Goal: Find specific page/section: Find specific page/section

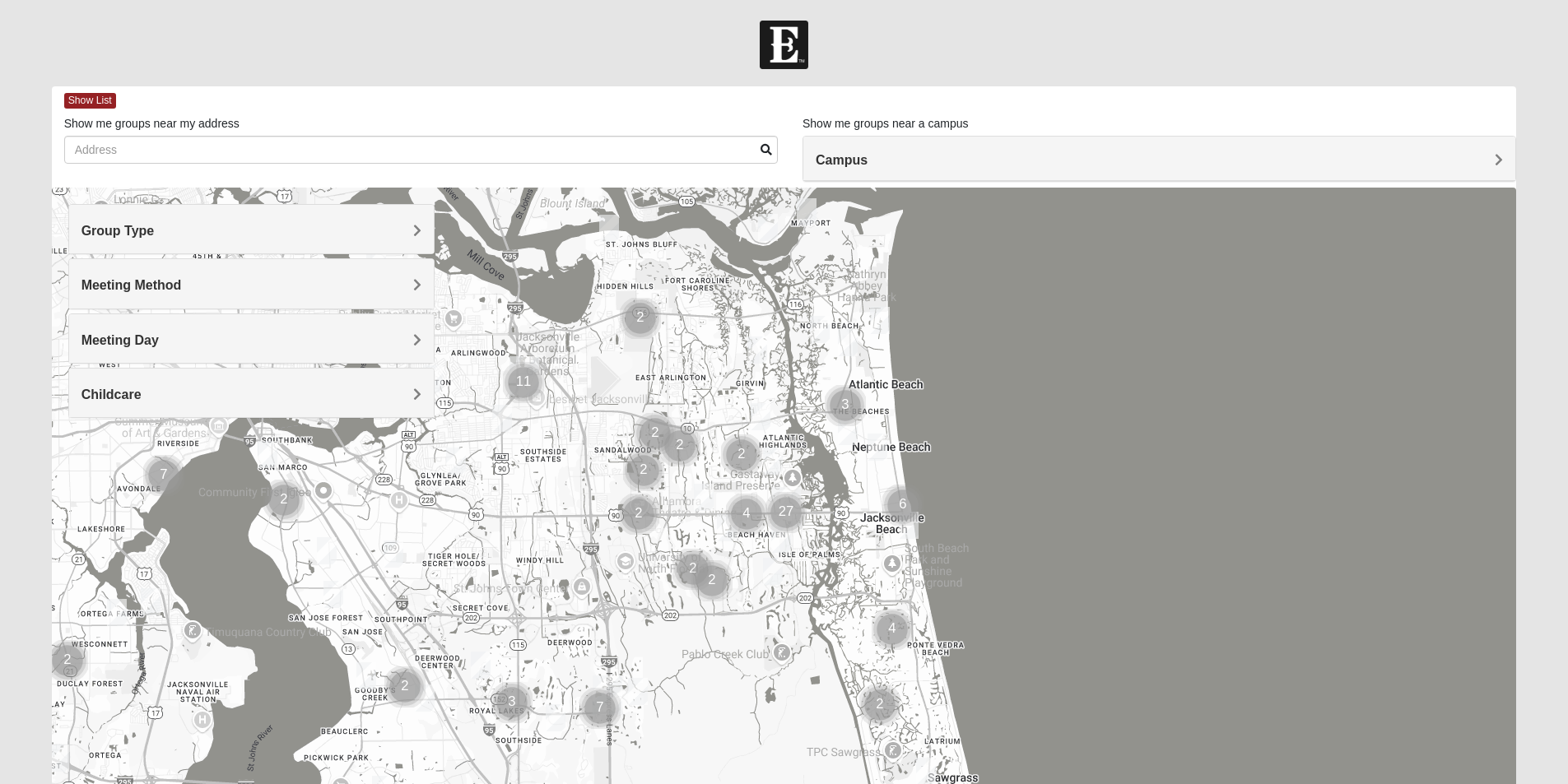
click at [155, 227] on span "Group Type" at bounding box center [118, 230] width 73 height 14
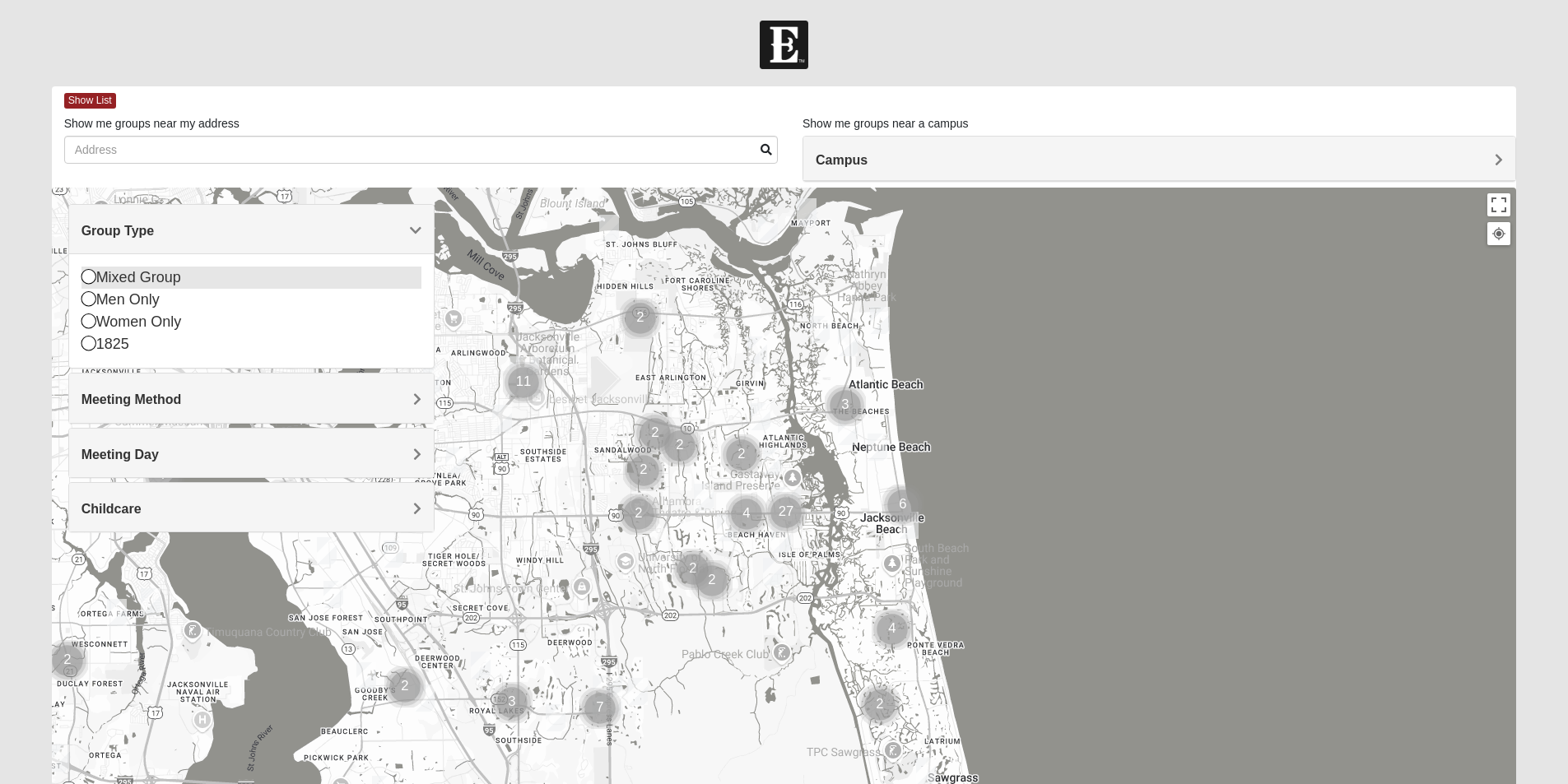
click at [232, 276] on div "Mixed Group" at bounding box center [251, 277] width 340 height 23
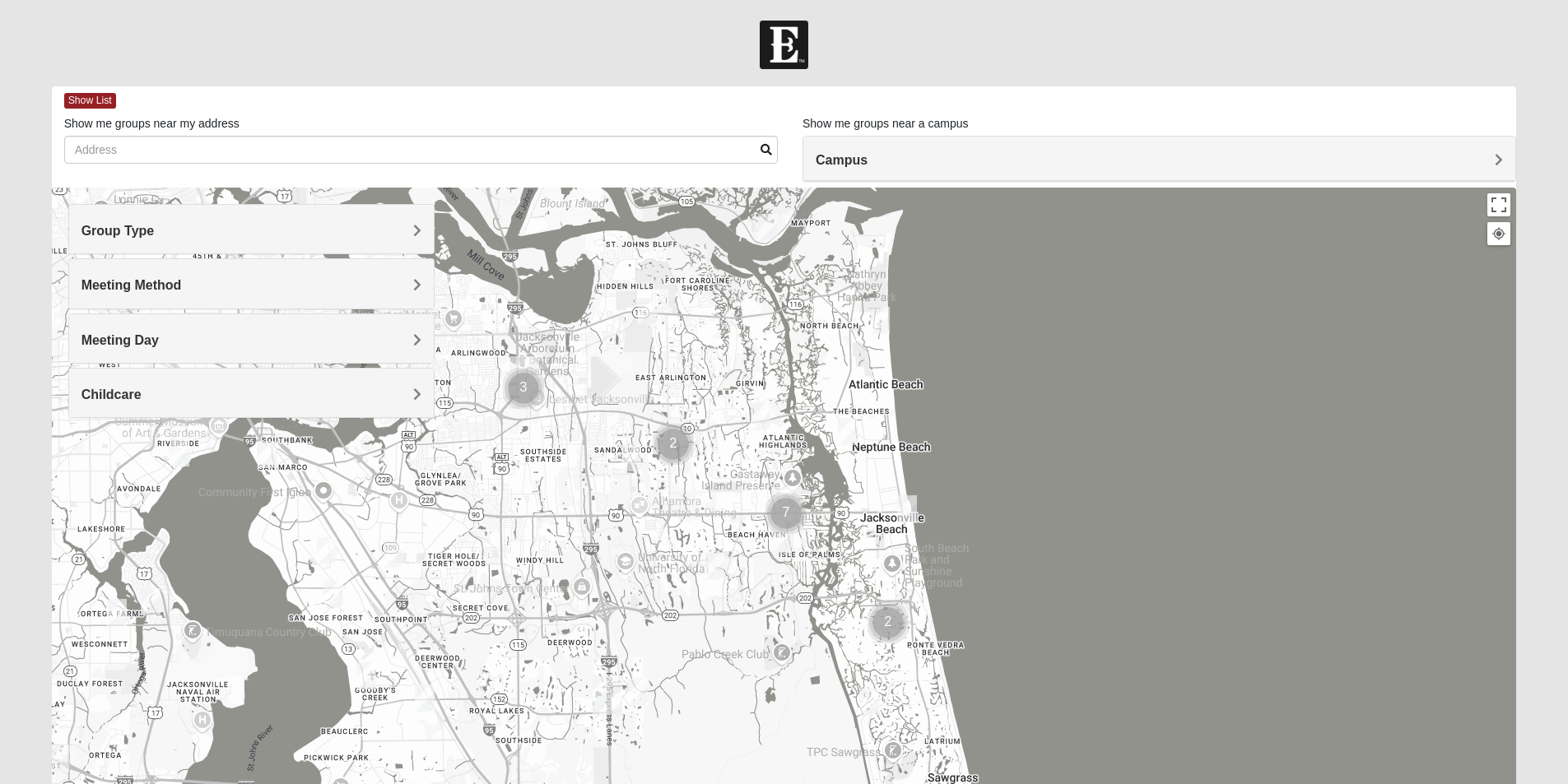
click at [182, 284] on span "Meeting Method" at bounding box center [131, 285] width 101 height 14
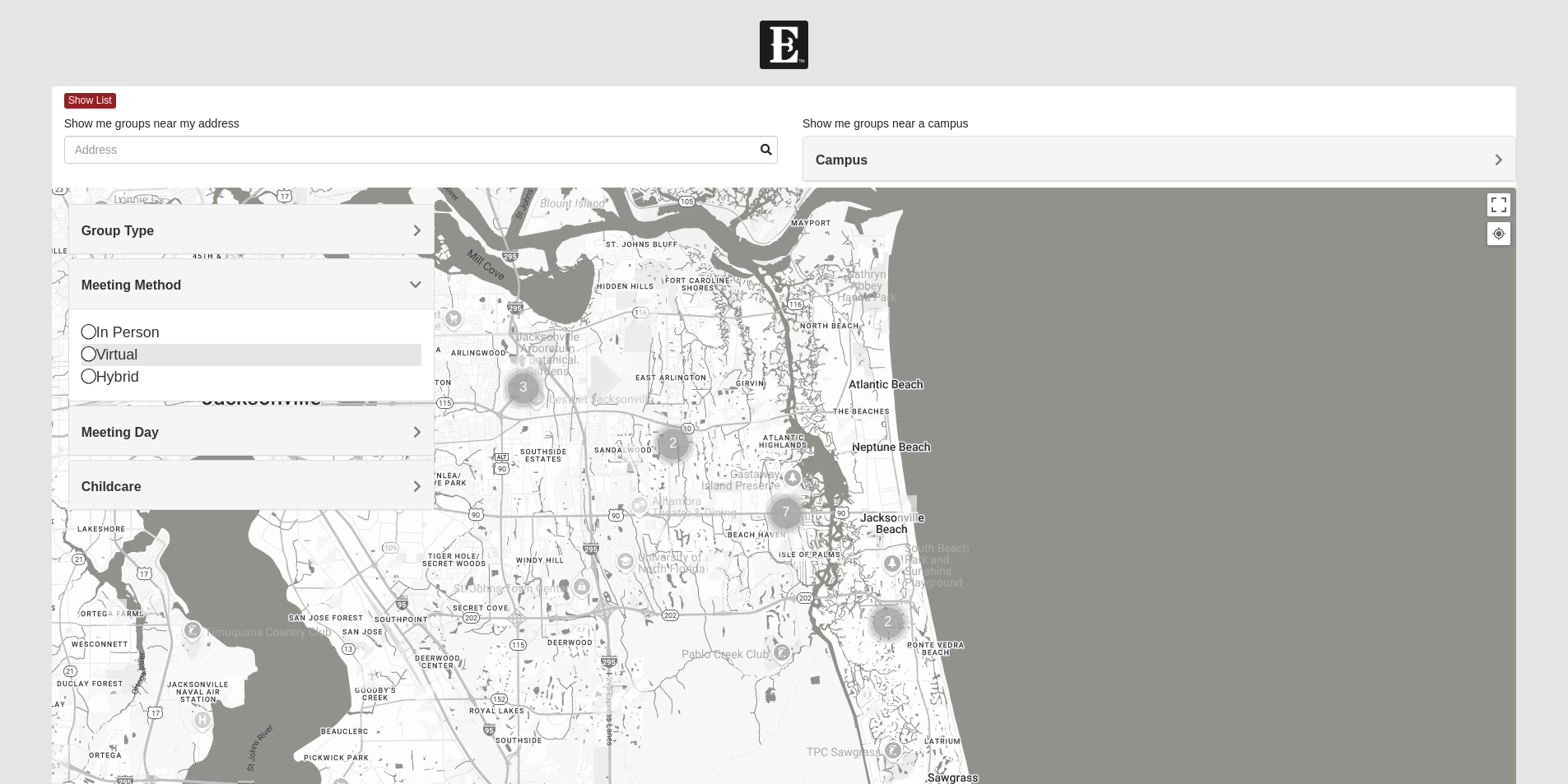
click at [86, 356] on icon at bounding box center [89, 353] width 15 height 15
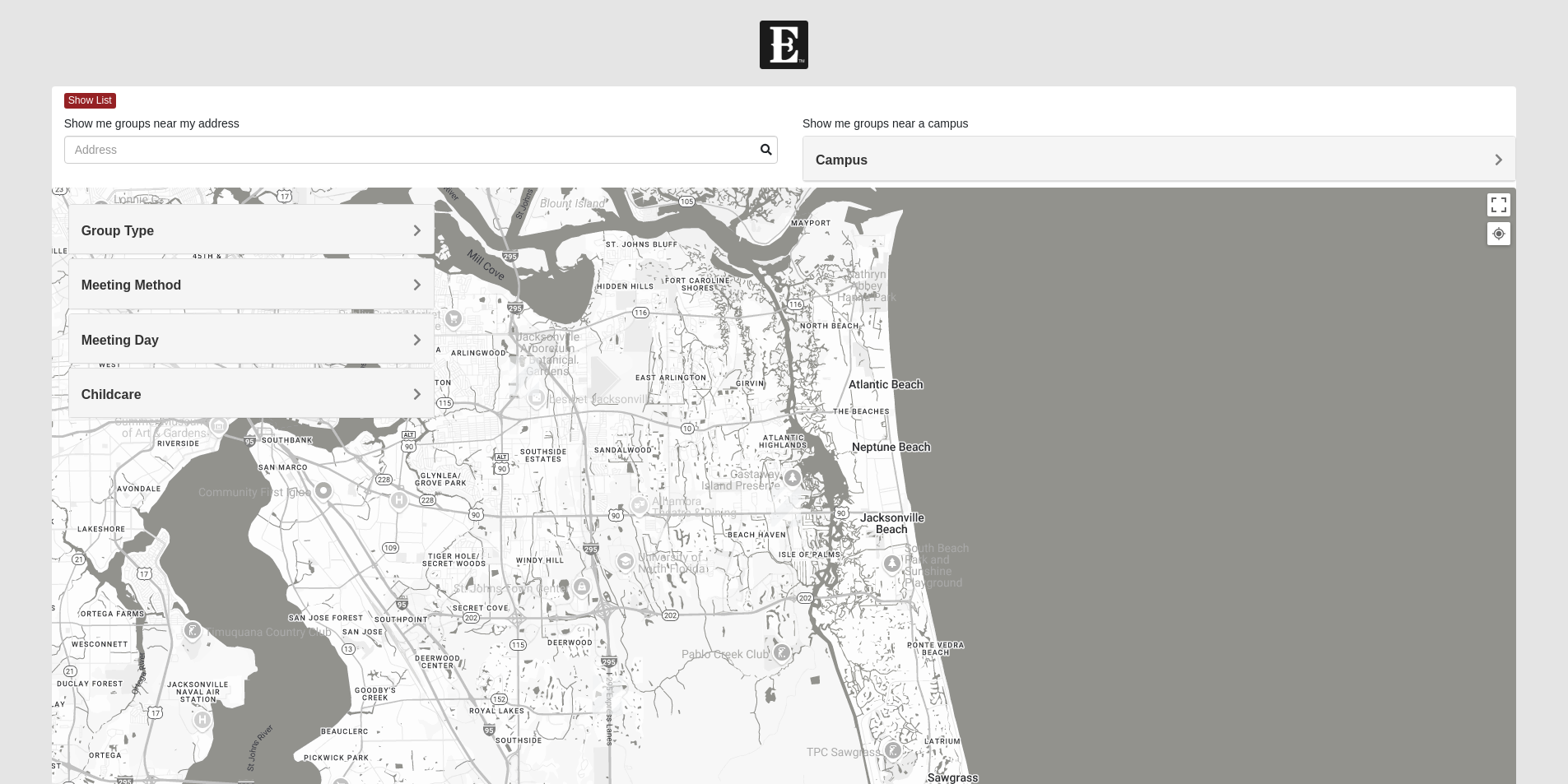
click at [159, 340] on span "Meeting Day" at bounding box center [120, 340] width 77 height 14
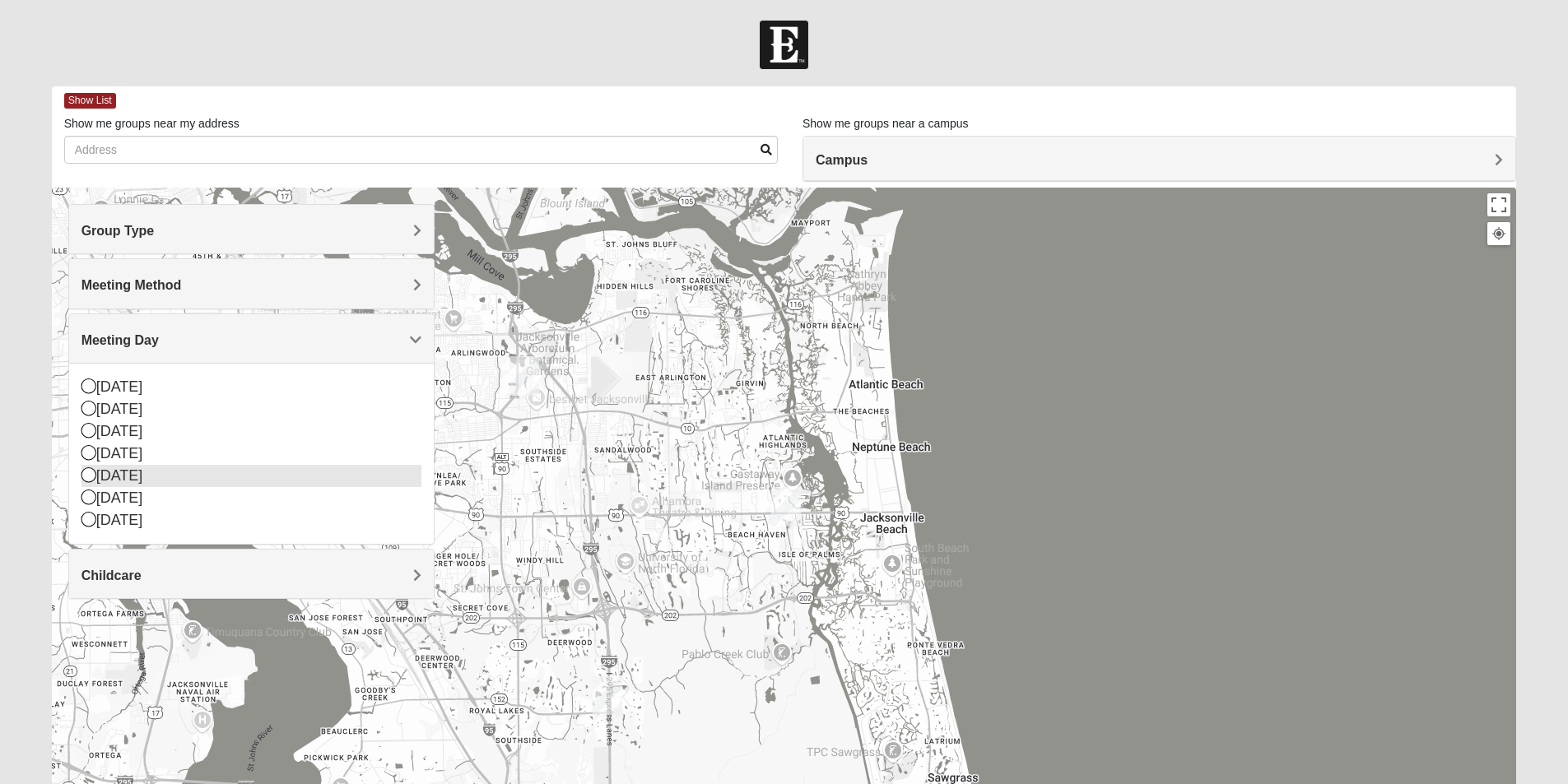
click at [89, 475] on icon at bounding box center [89, 474] width 15 height 15
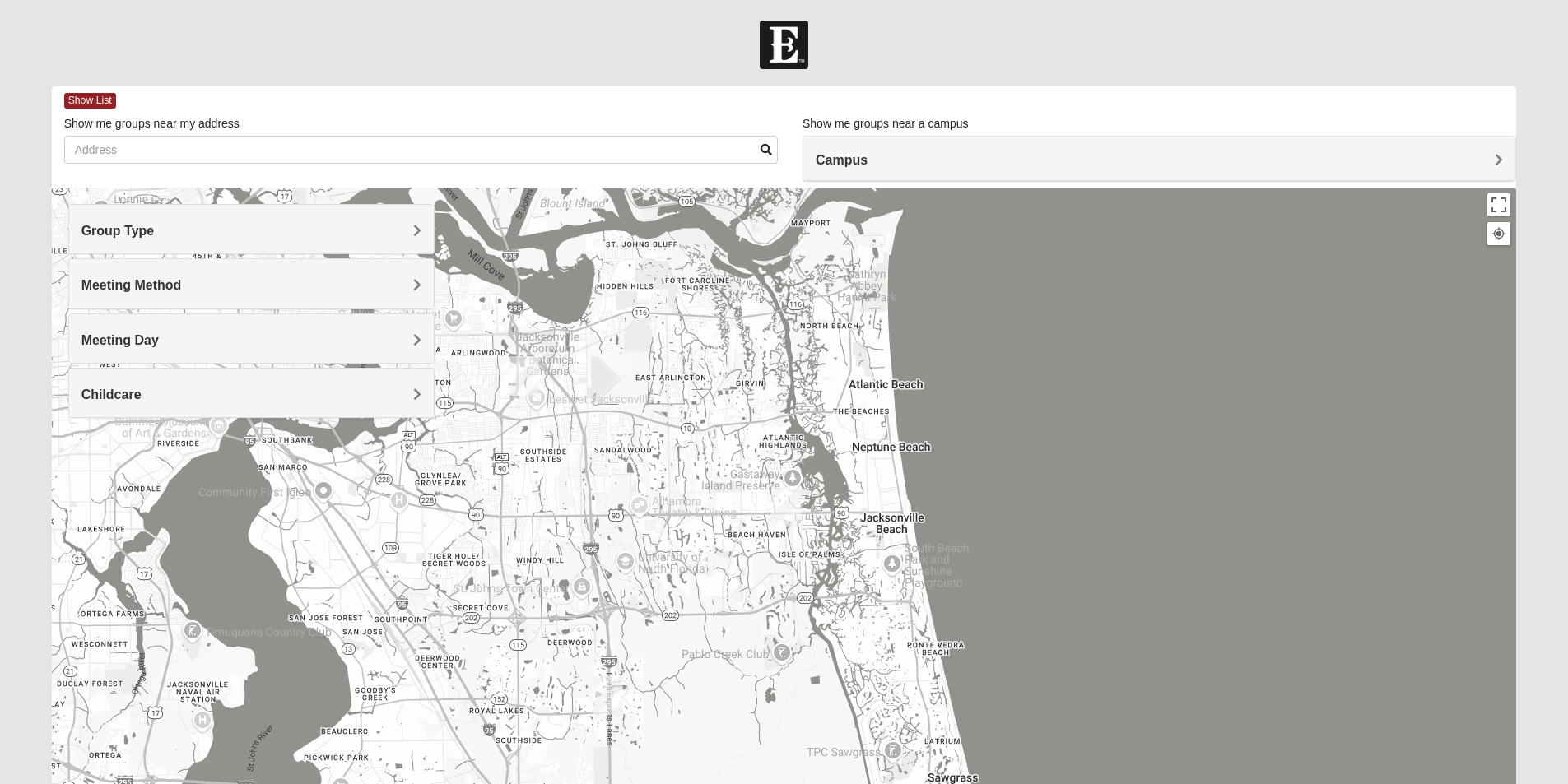
click at [141, 390] on span "Childcare" at bounding box center [112, 393] width 60 height 14
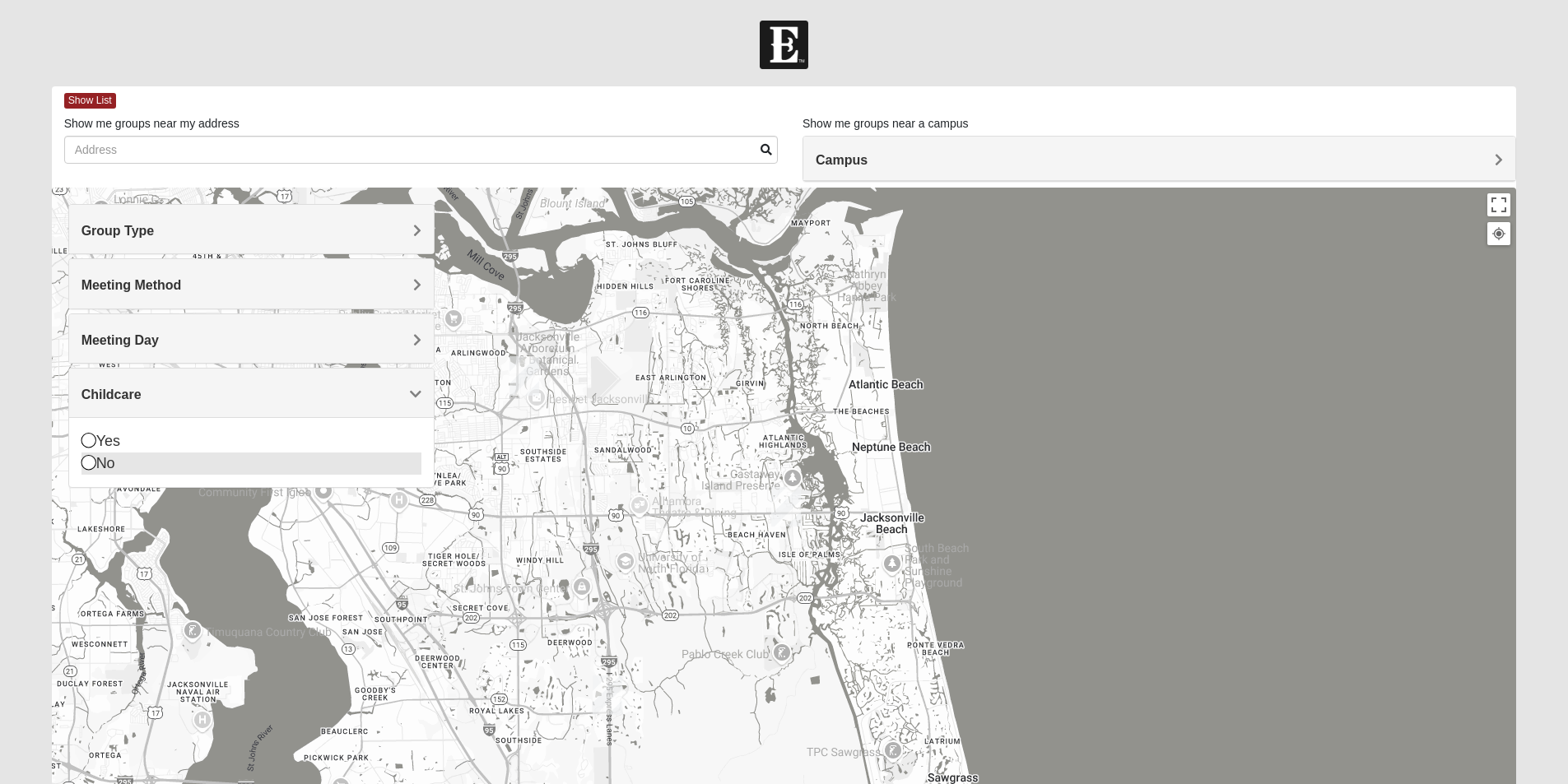
click at [89, 461] on icon at bounding box center [89, 462] width 15 height 15
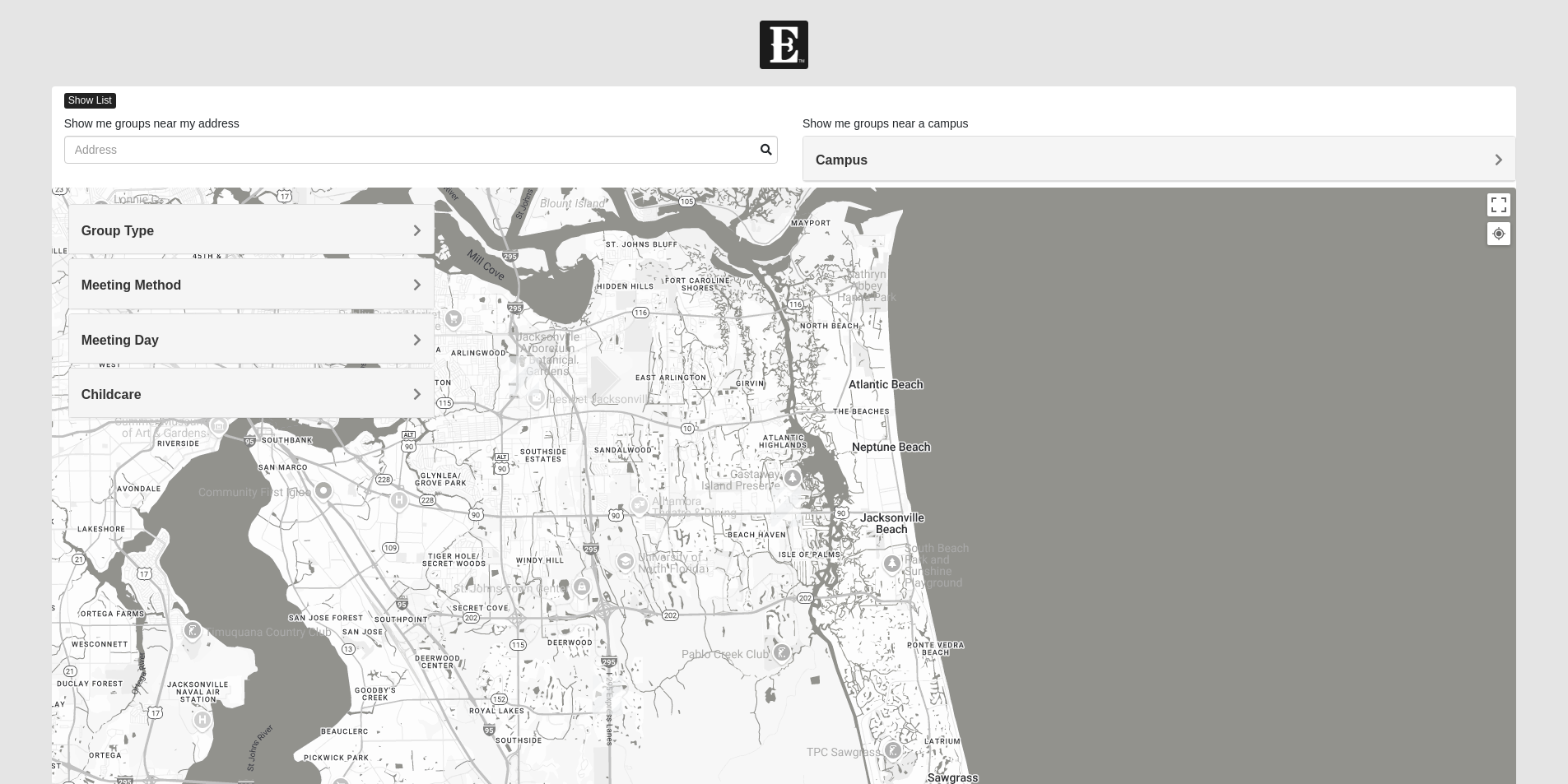
click at [78, 101] on span "Show List" at bounding box center [90, 101] width 52 height 15
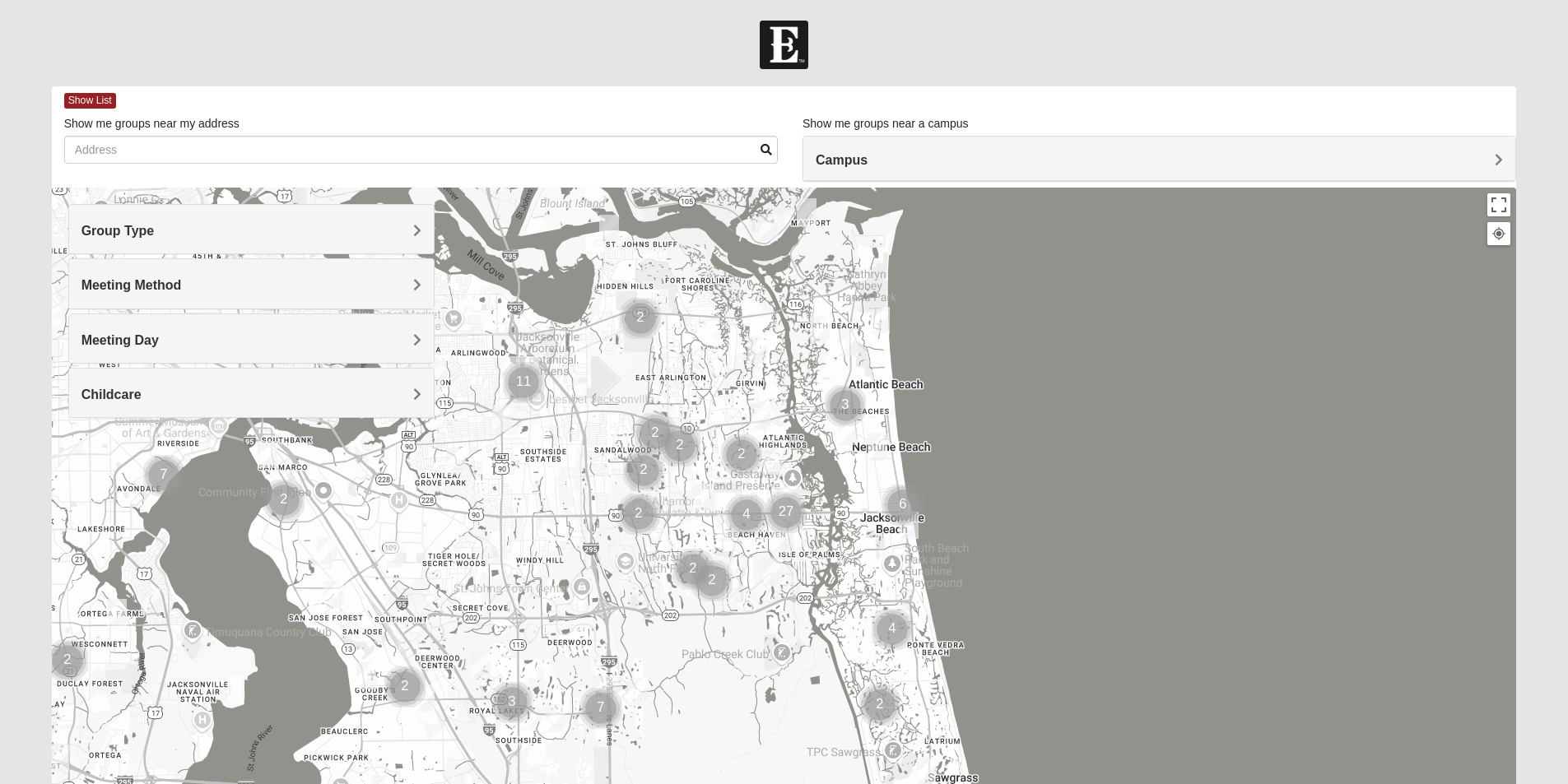
click at [155, 224] on span "Group Type" at bounding box center [118, 230] width 73 height 14
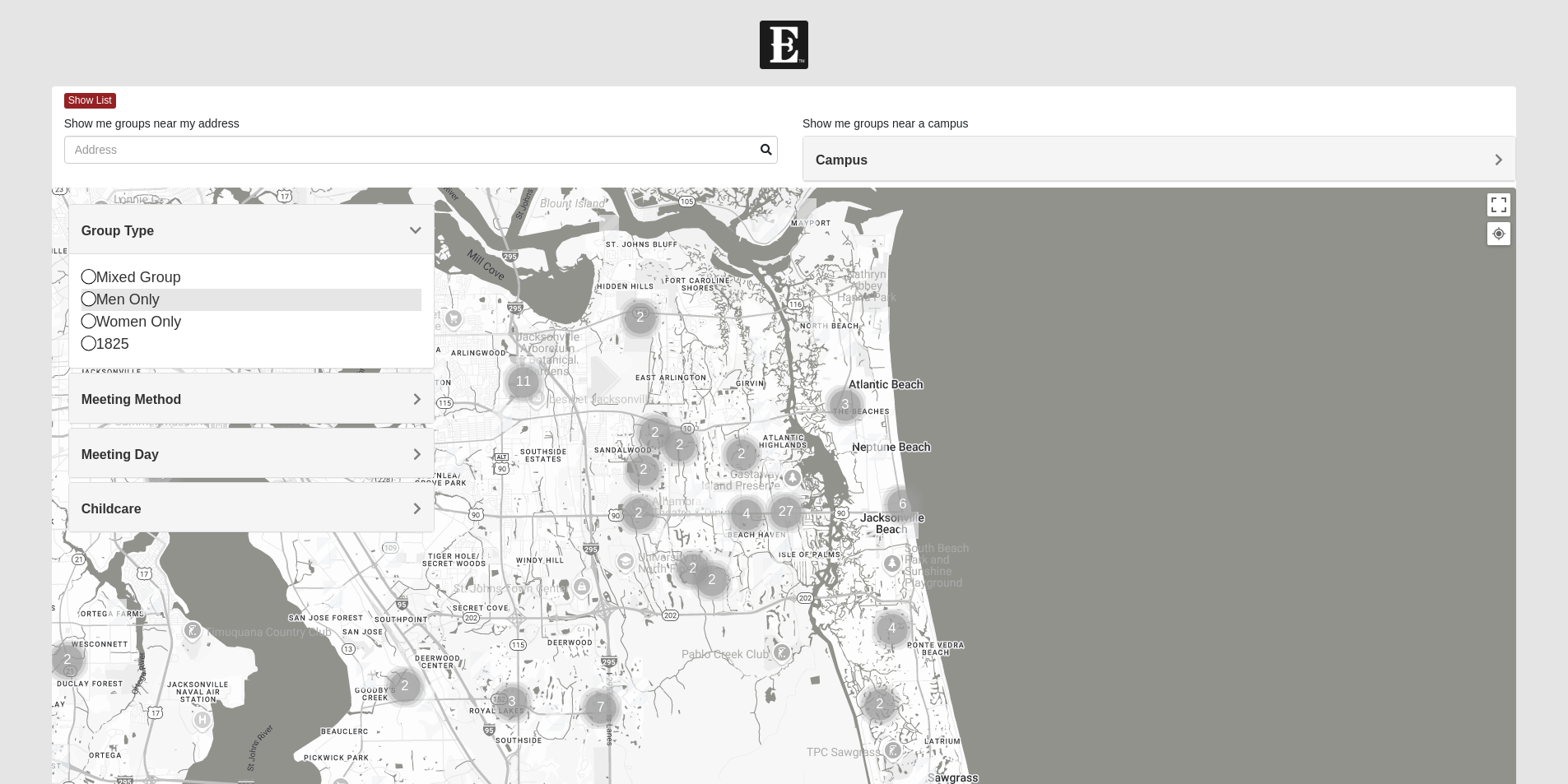
click at [84, 301] on icon at bounding box center [89, 298] width 15 height 15
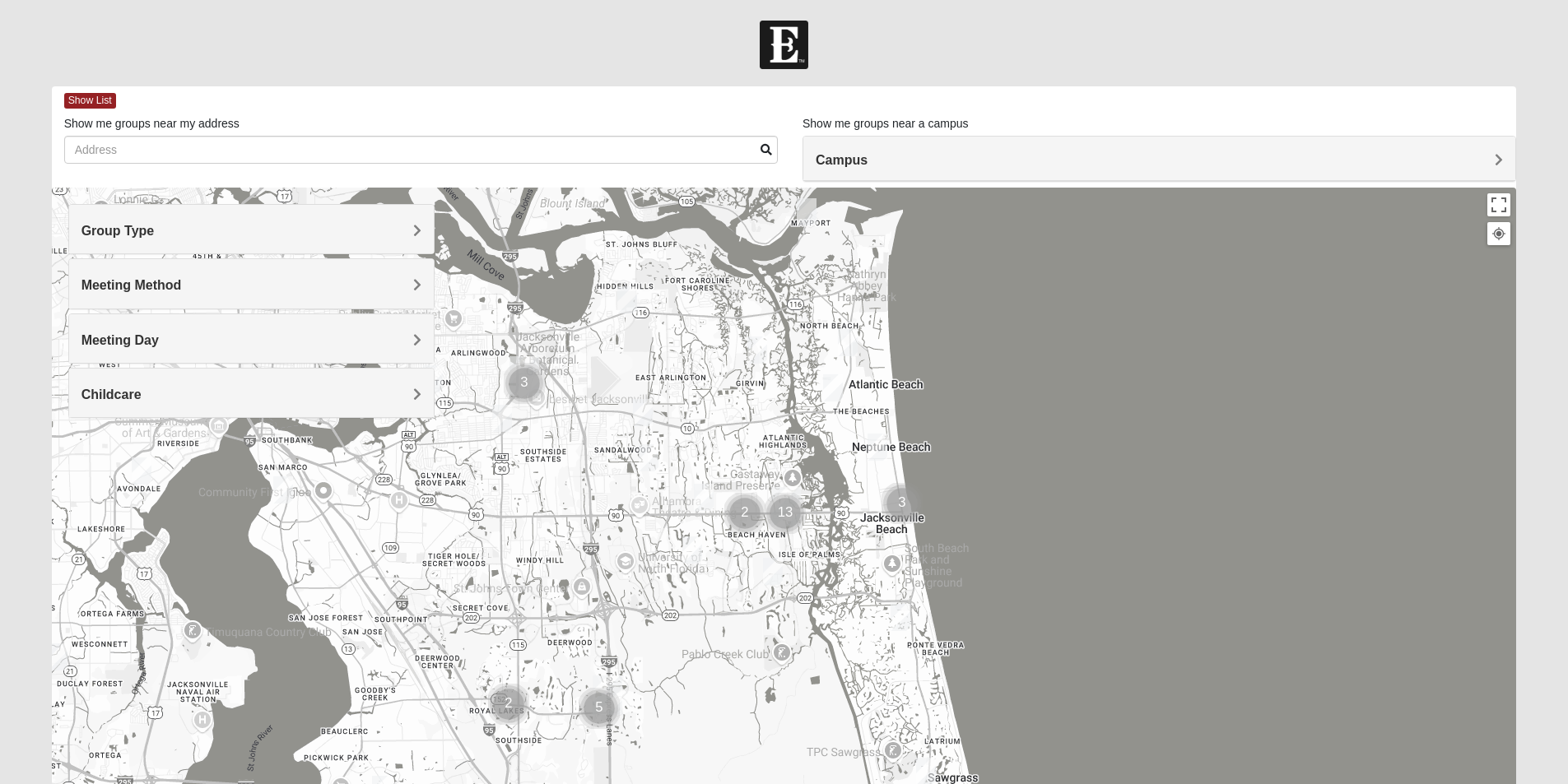
click at [182, 280] on span "Meeting Method" at bounding box center [131, 285] width 101 height 14
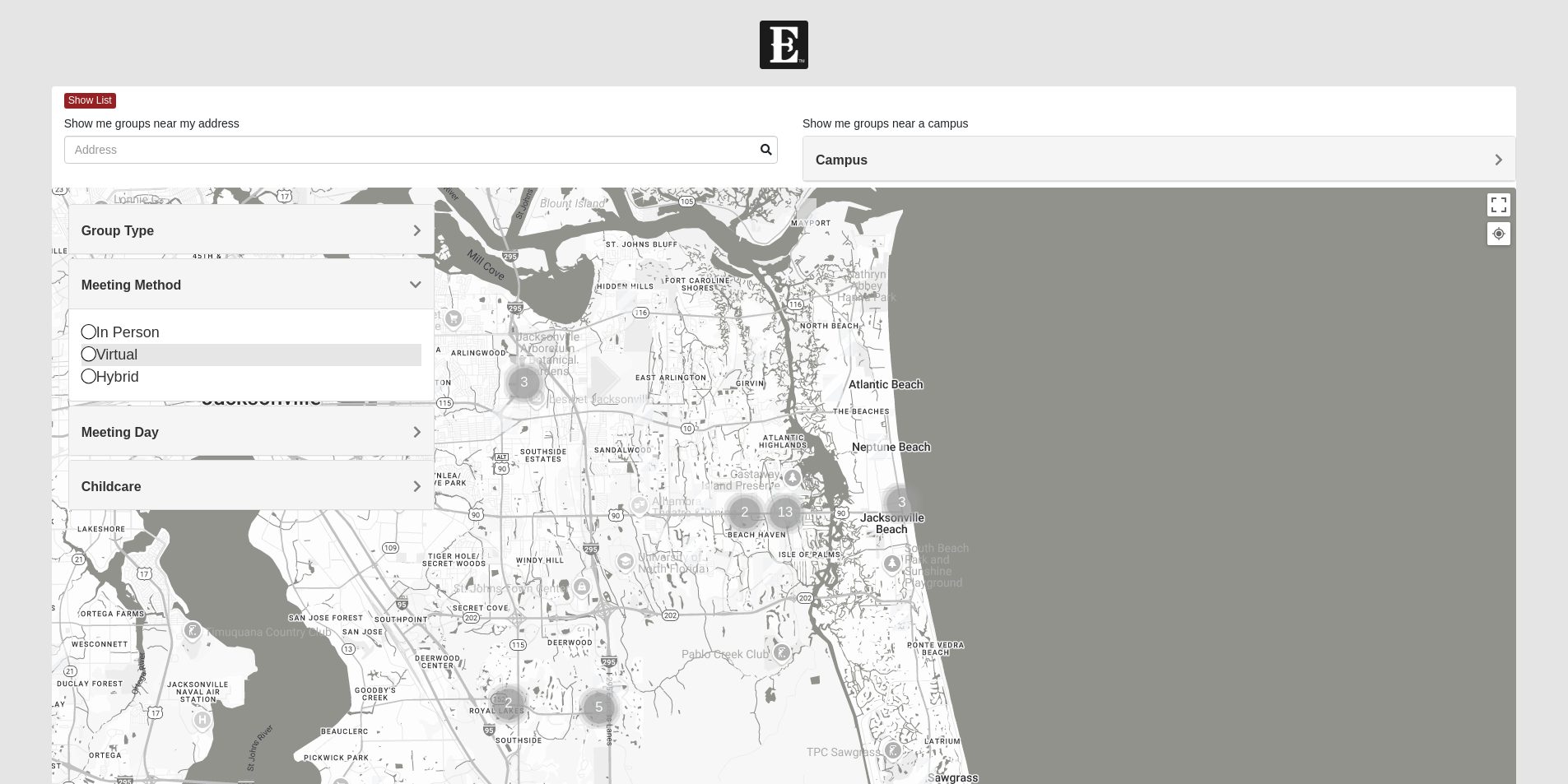
click at [89, 353] on icon at bounding box center [89, 353] width 15 height 15
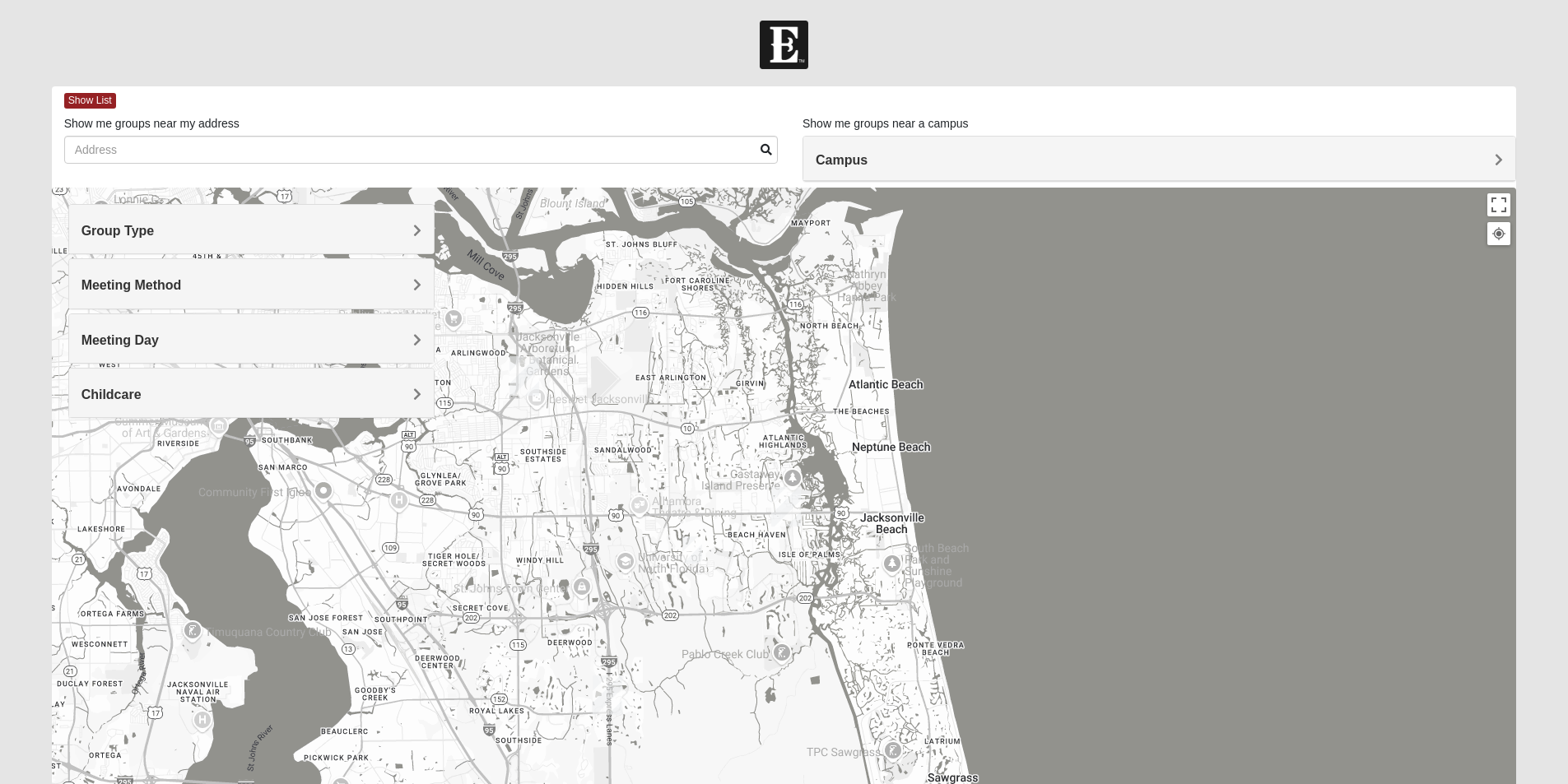
click at [159, 340] on span "Meeting Day" at bounding box center [120, 340] width 77 height 14
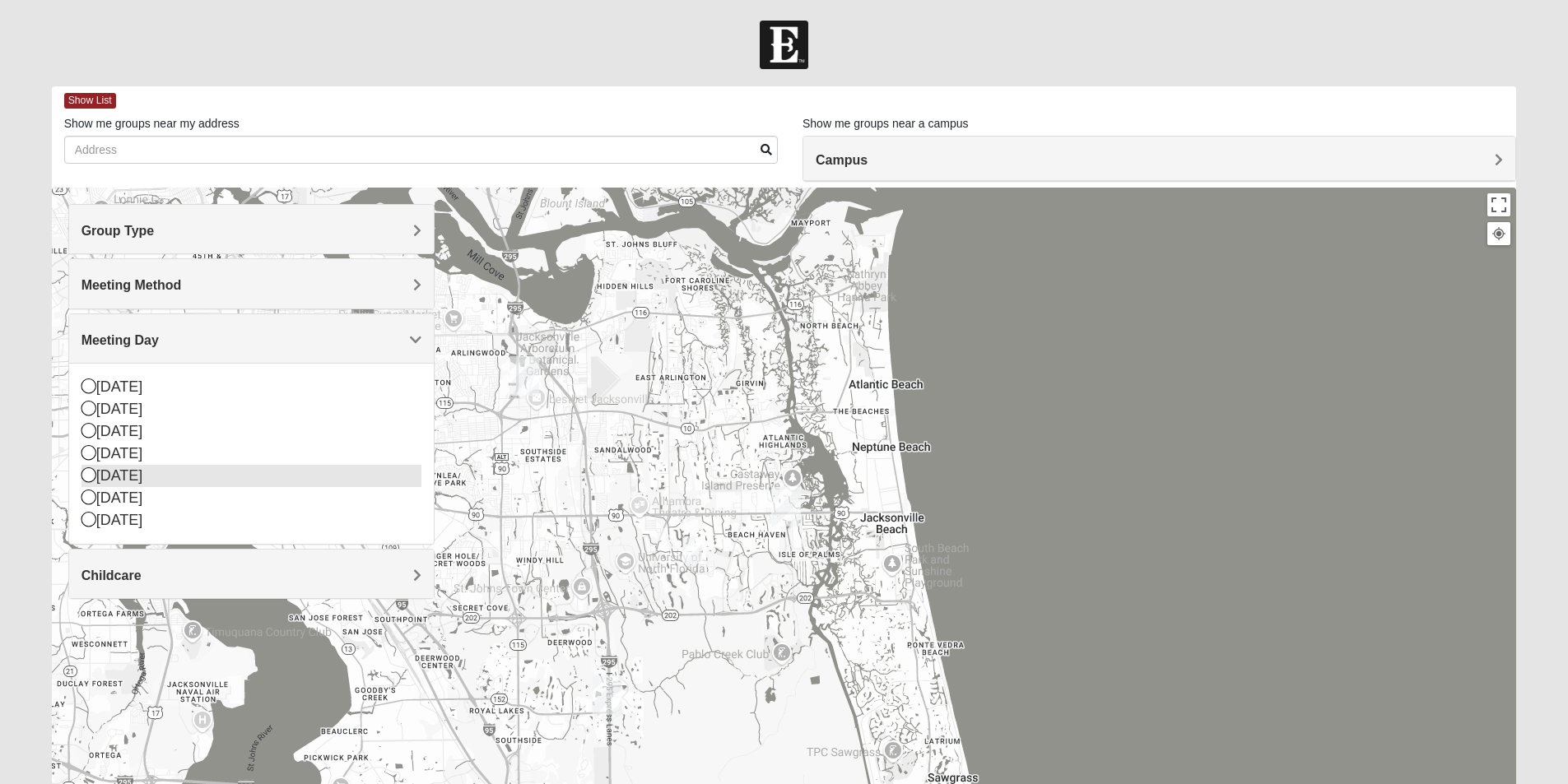
click at [93, 469] on icon at bounding box center [89, 474] width 15 height 15
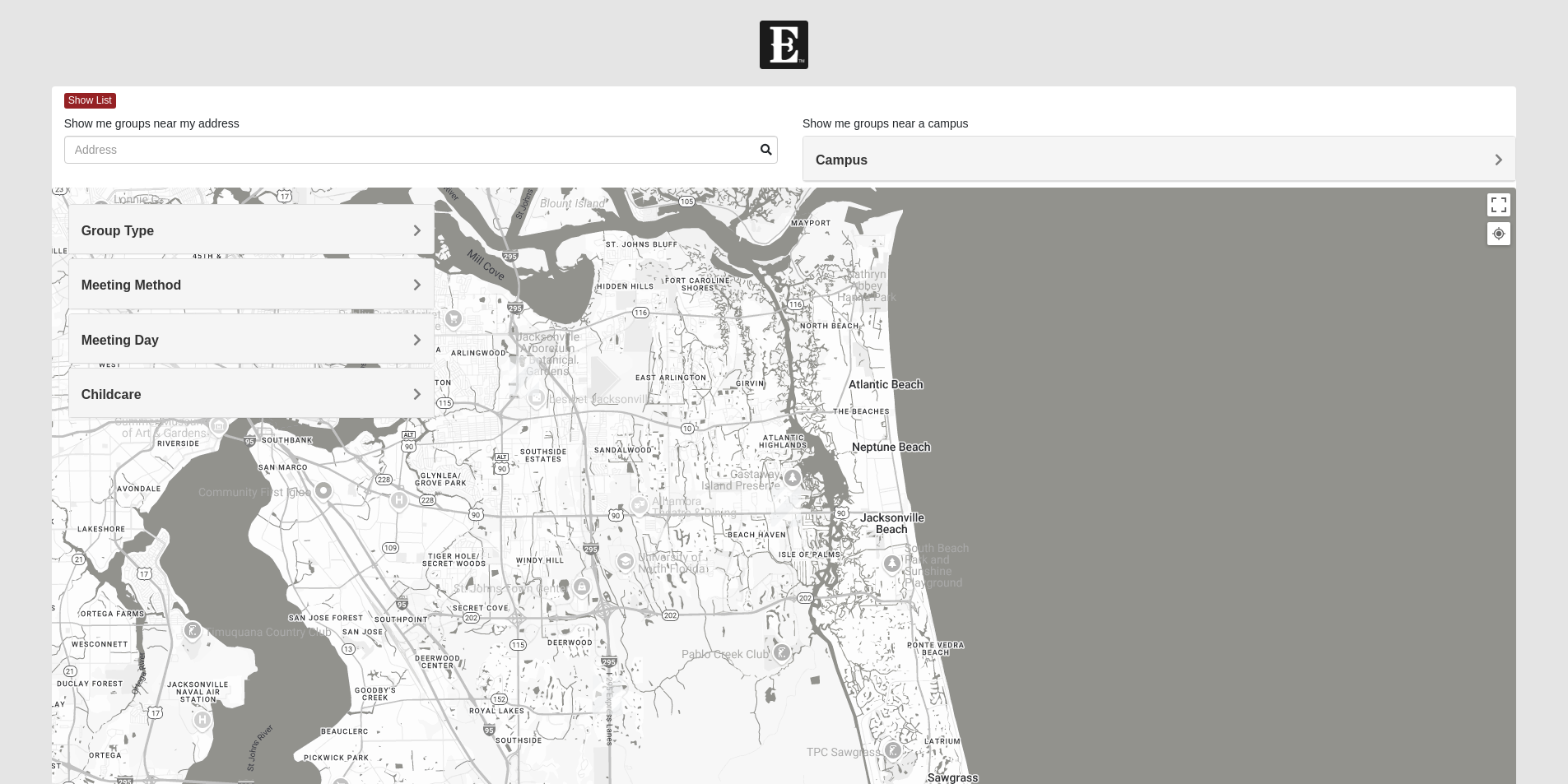
click at [141, 393] on span "Childcare" at bounding box center [112, 393] width 60 height 14
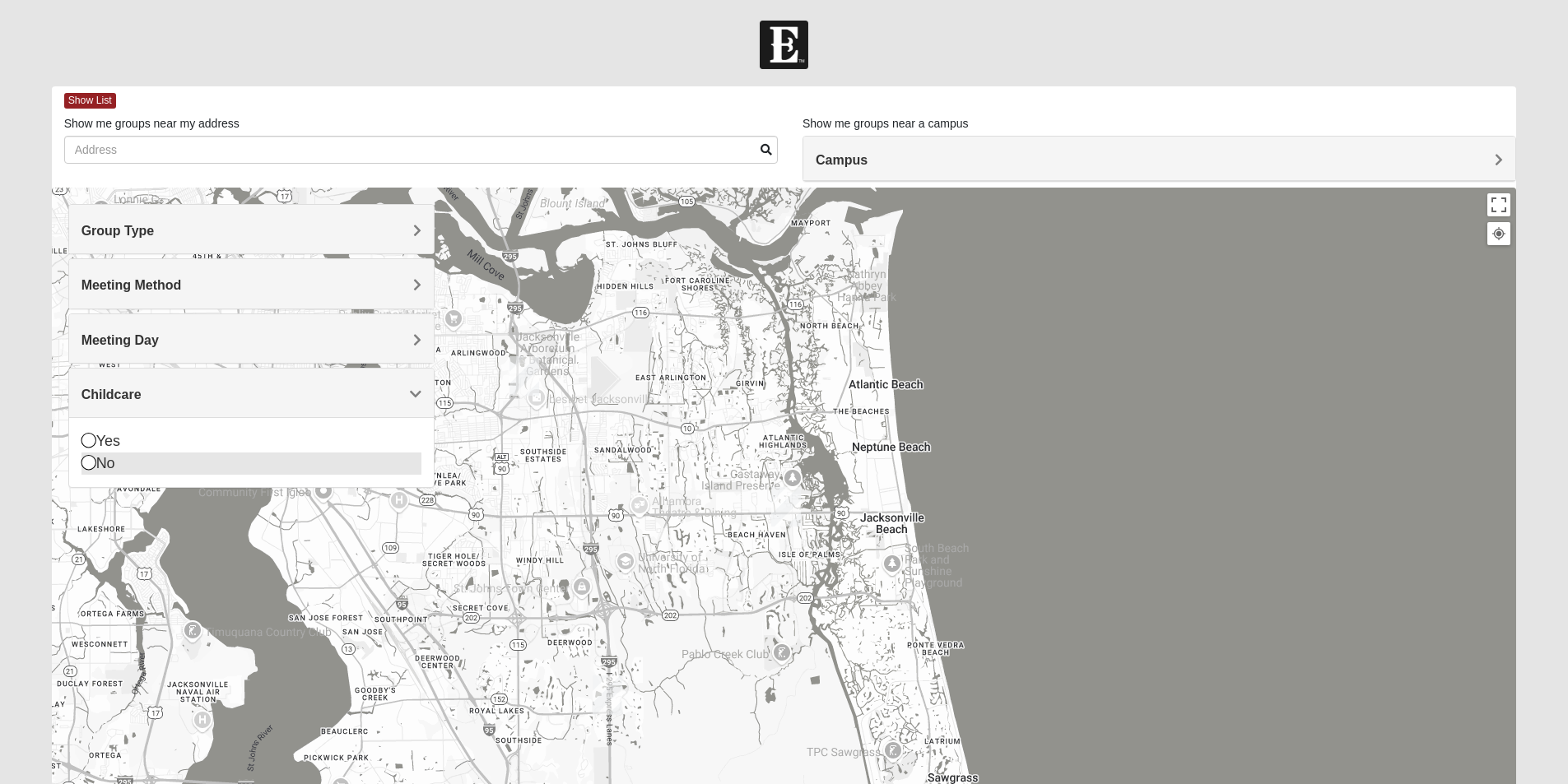
click at [86, 459] on icon at bounding box center [89, 462] width 15 height 15
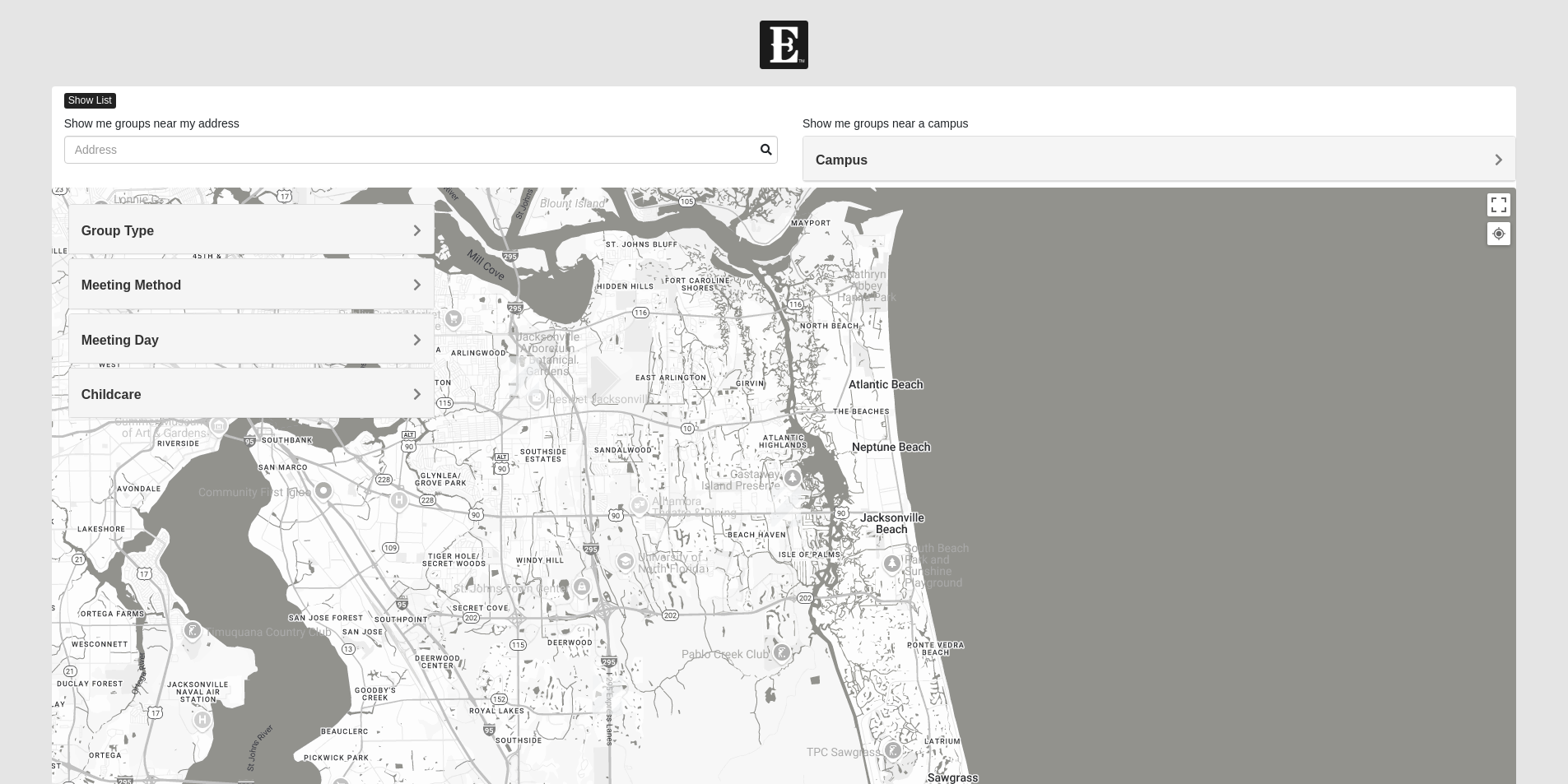
click at [83, 100] on span "Show List" at bounding box center [90, 101] width 52 height 15
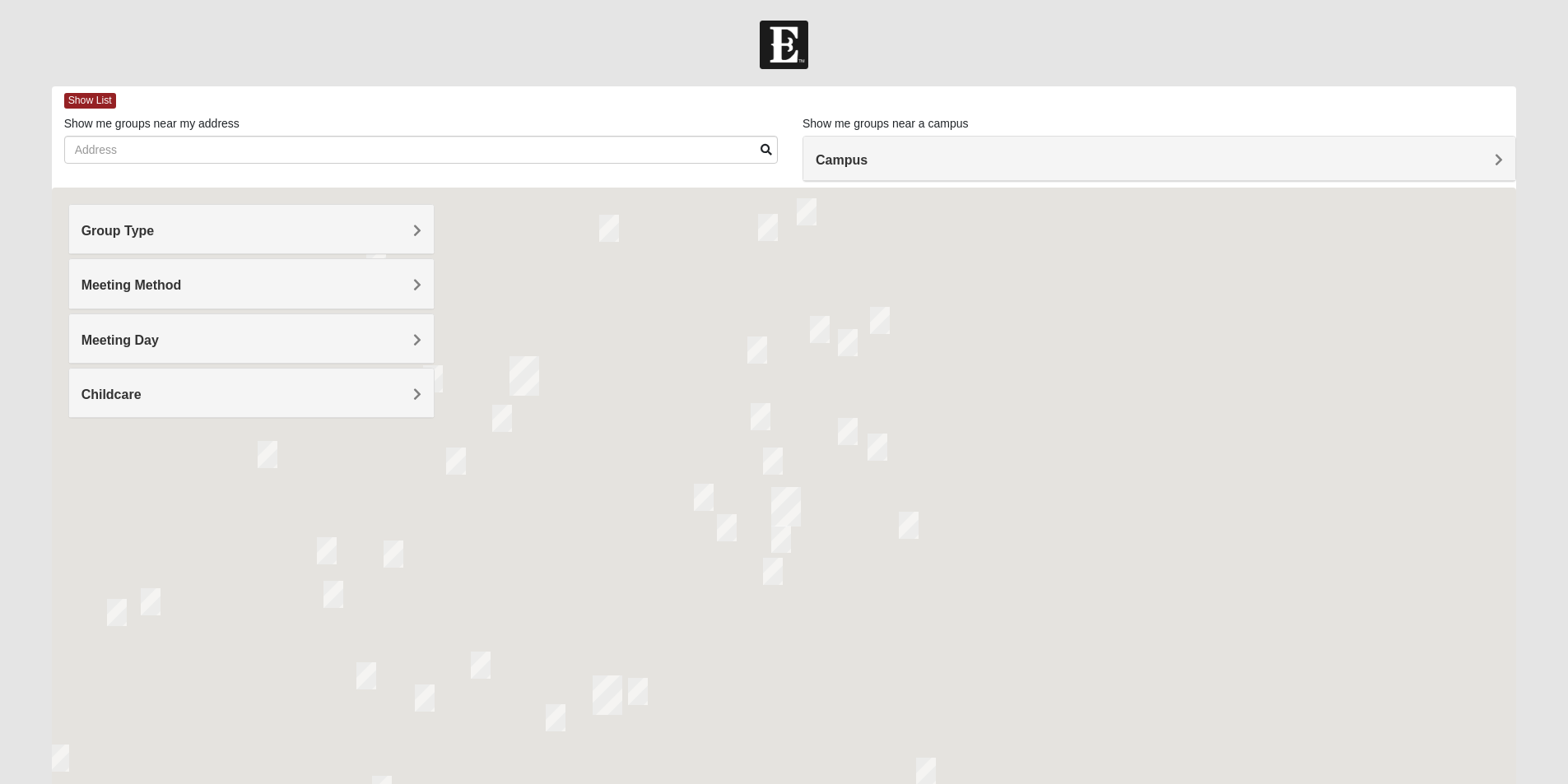
click at [155, 227] on span "Group Type" at bounding box center [118, 230] width 73 height 14
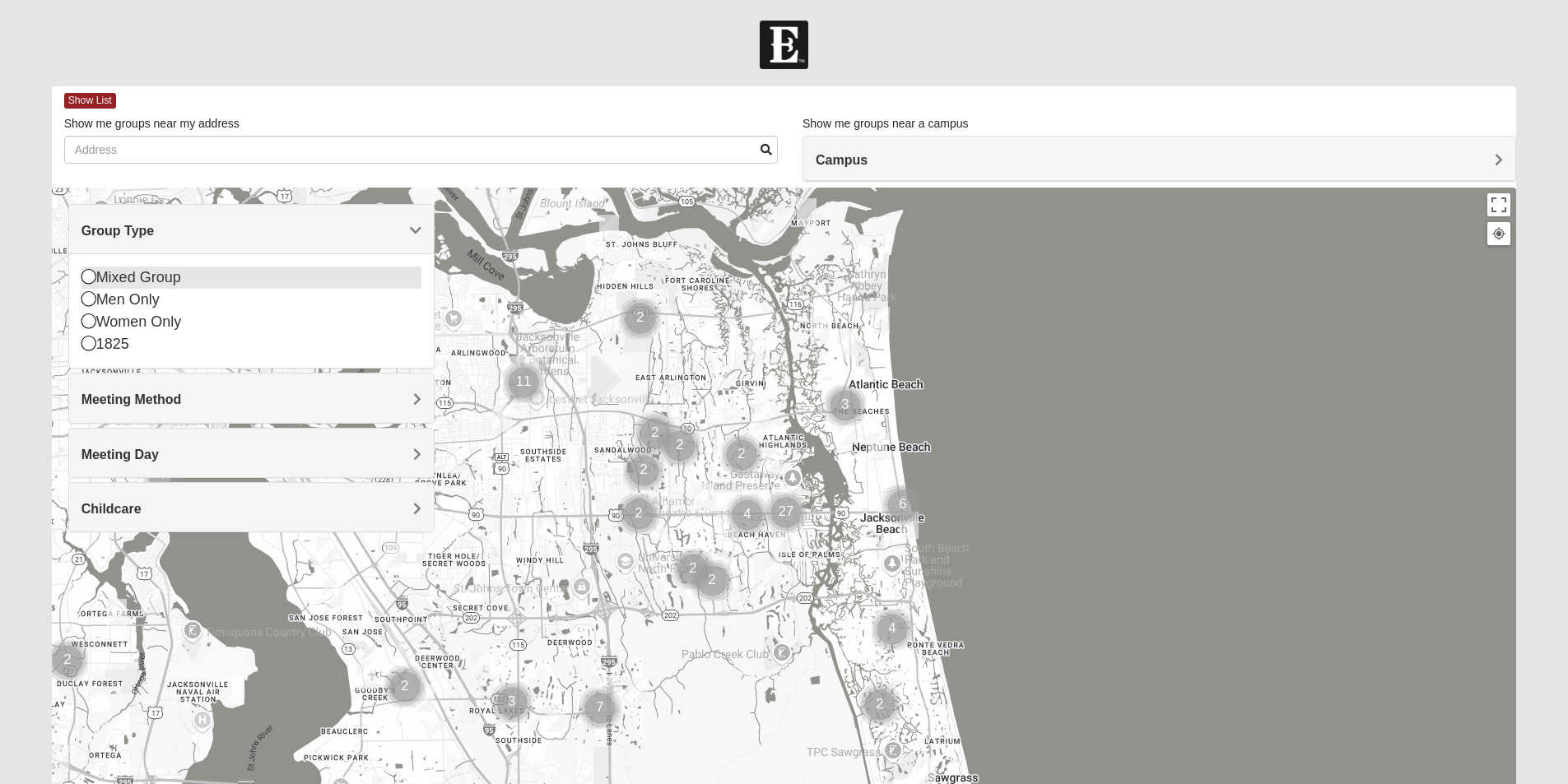
click at [88, 276] on icon at bounding box center [89, 276] width 15 height 15
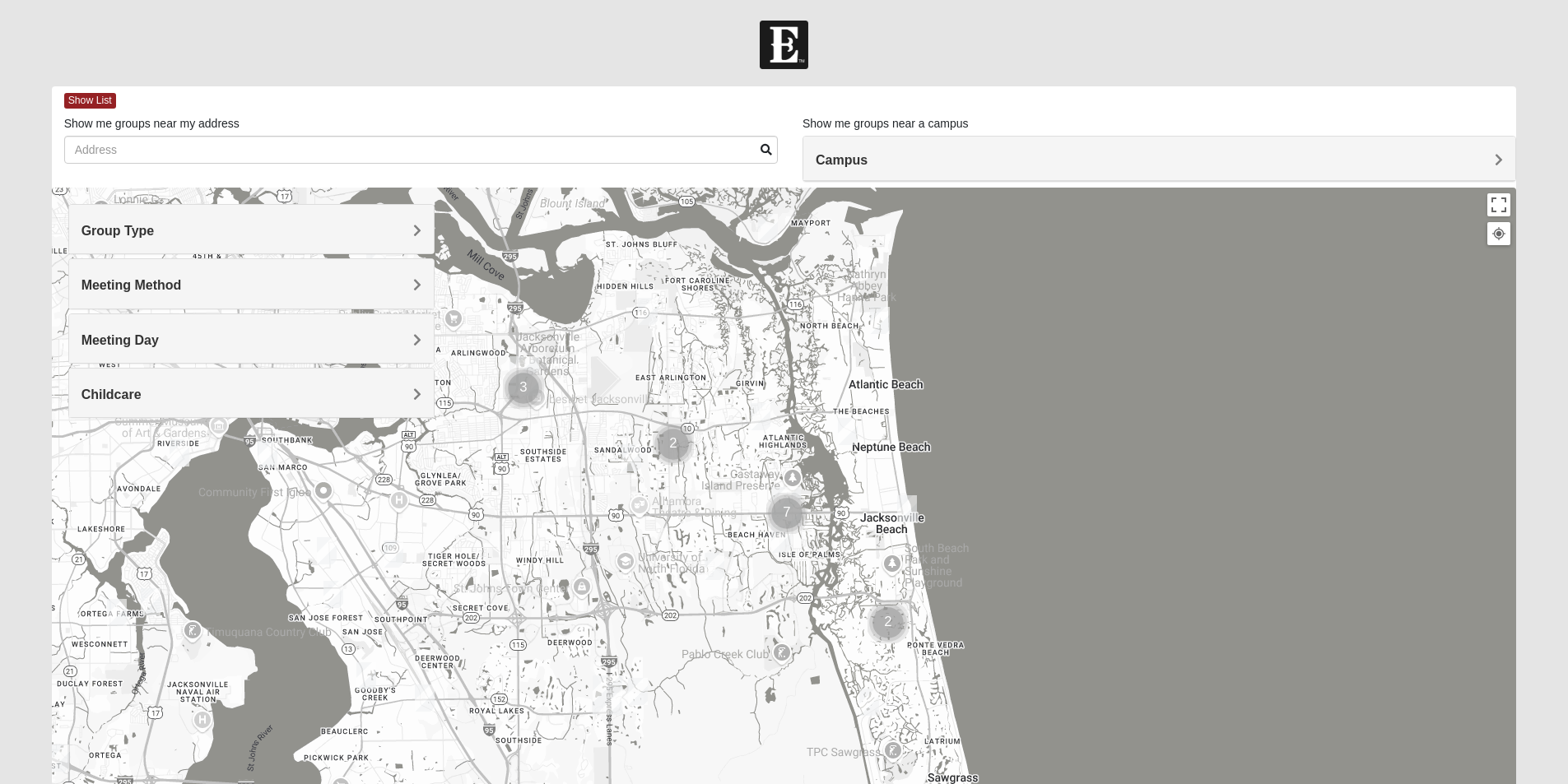
click at [182, 282] on span "Meeting Method" at bounding box center [131, 285] width 101 height 14
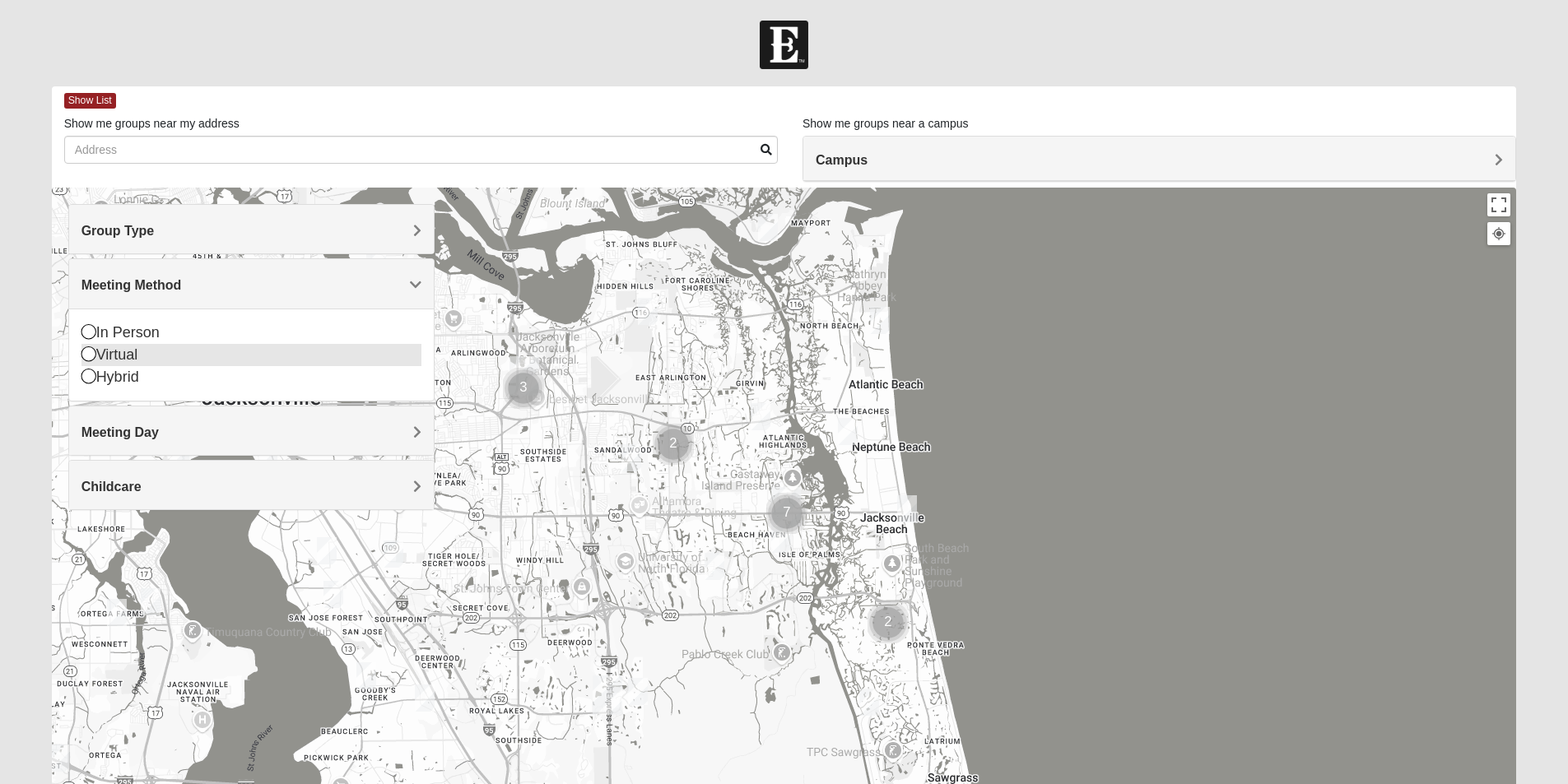
click at [91, 354] on icon at bounding box center [89, 353] width 15 height 15
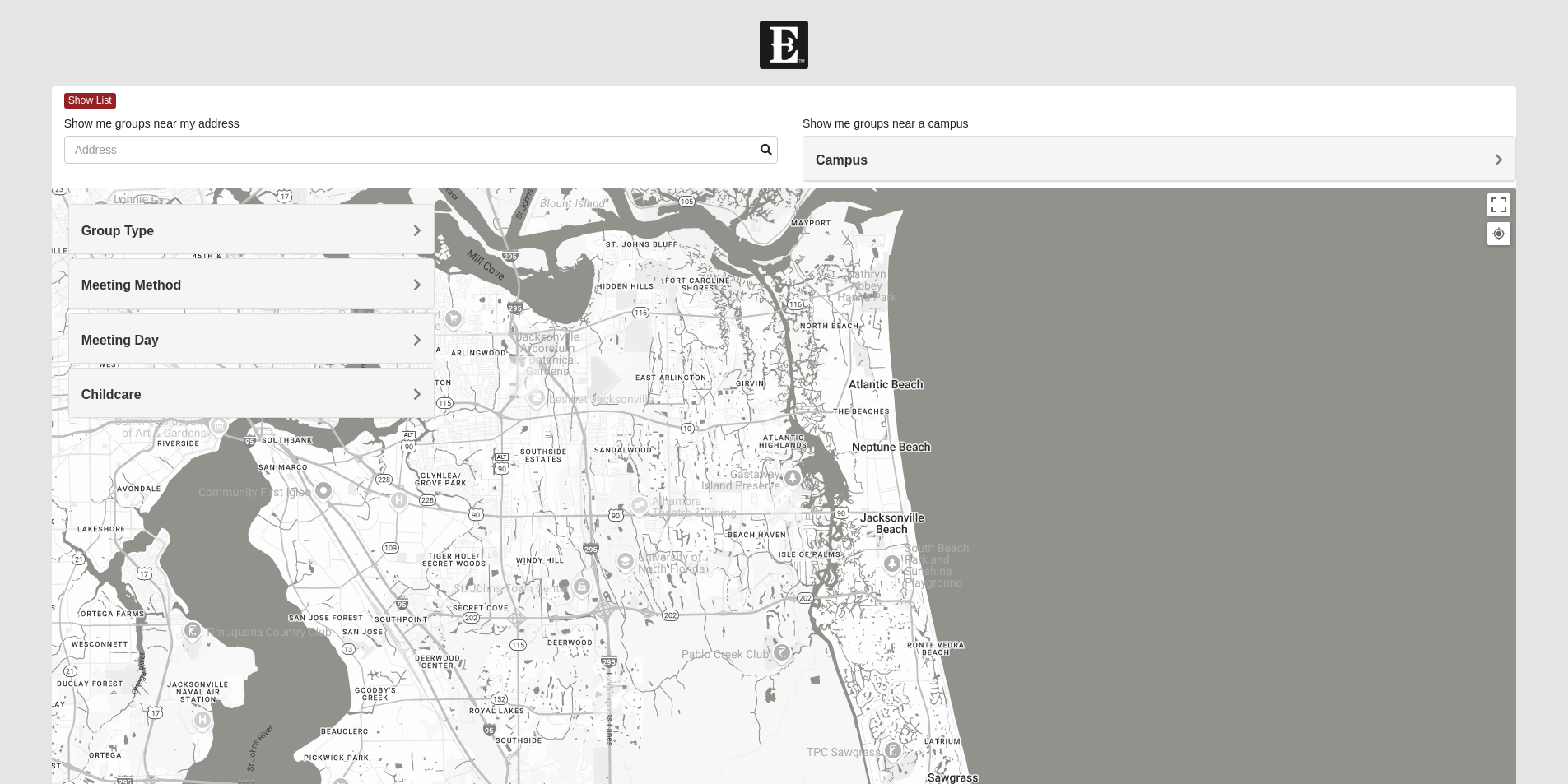
click at [159, 341] on span "Meeting Day" at bounding box center [120, 340] width 77 height 14
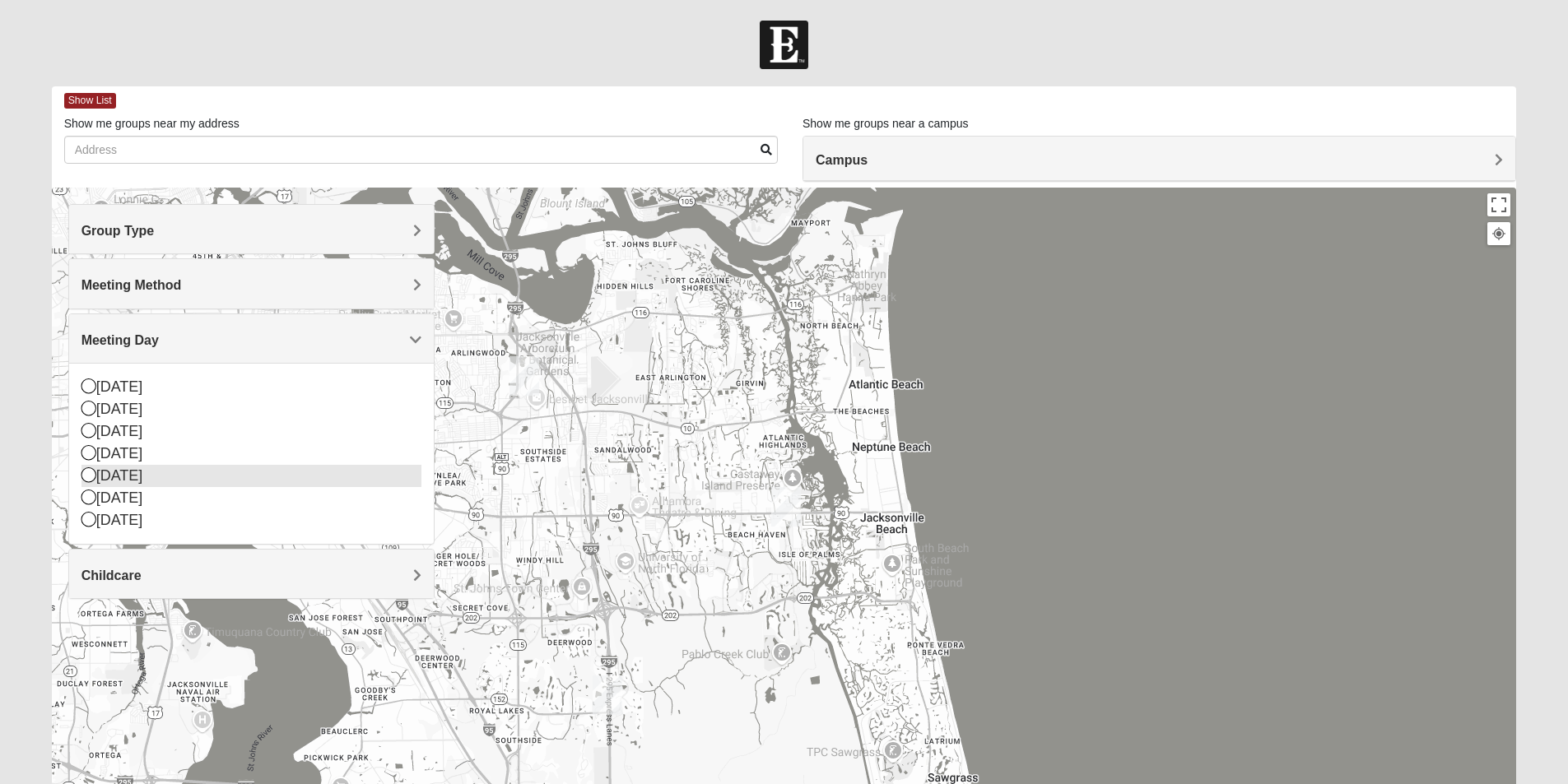
click at [90, 473] on icon at bounding box center [89, 474] width 15 height 15
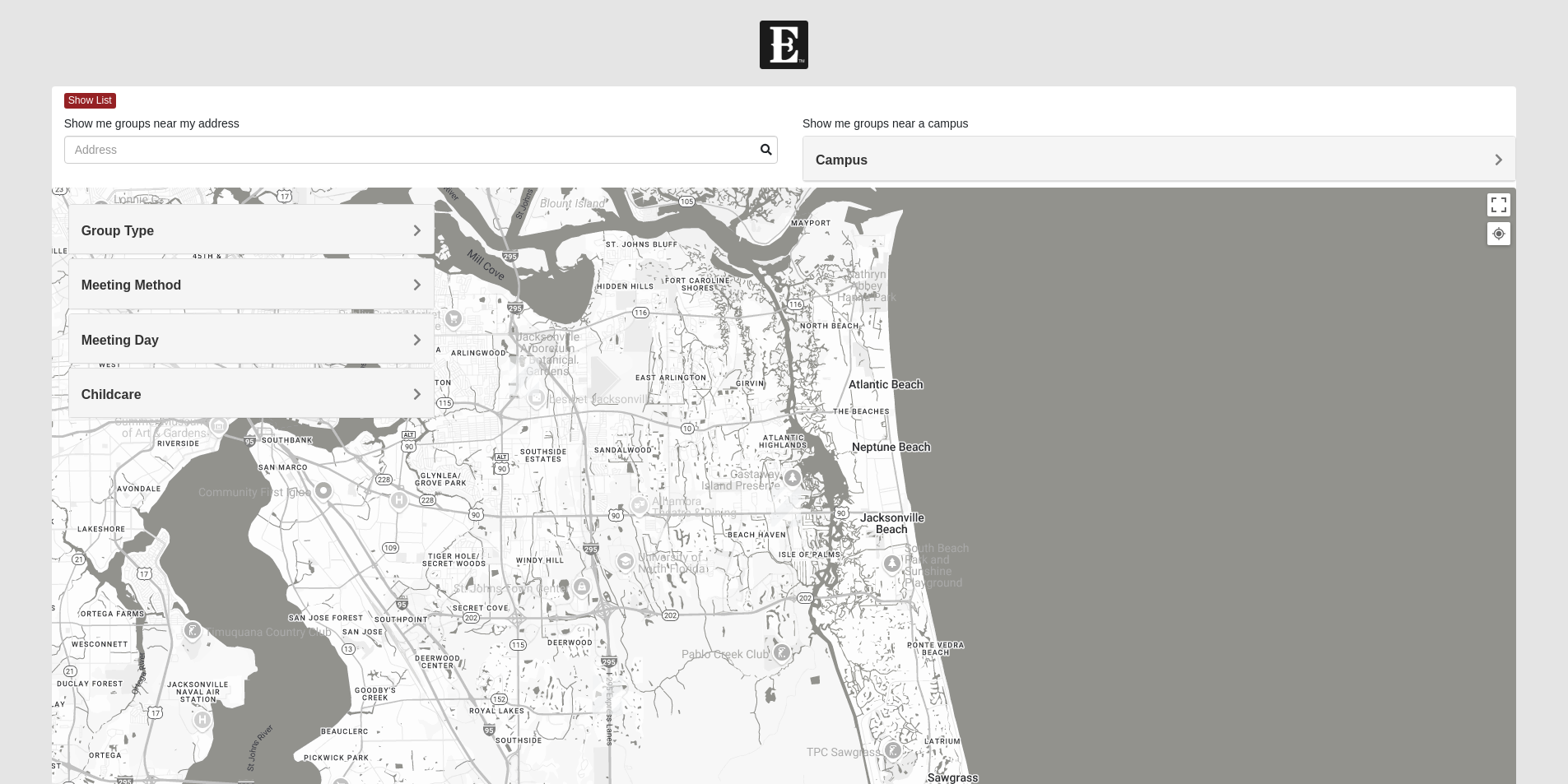
click at [141, 392] on span "Childcare" at bounding box center [112, 393] width 60 height 14
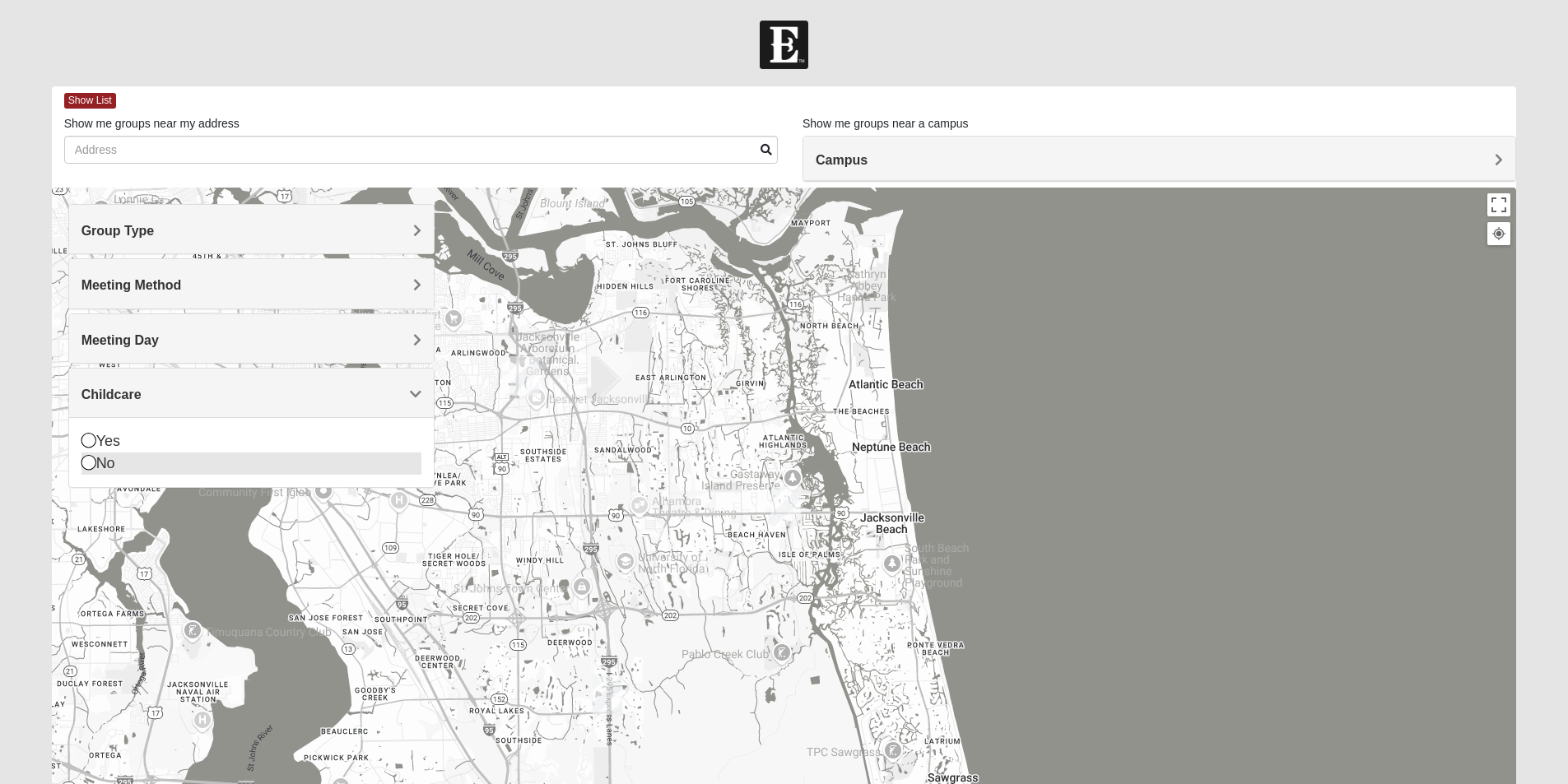
click at [88, 459] on icon at bounding box center [89, 462] width 15 height 15
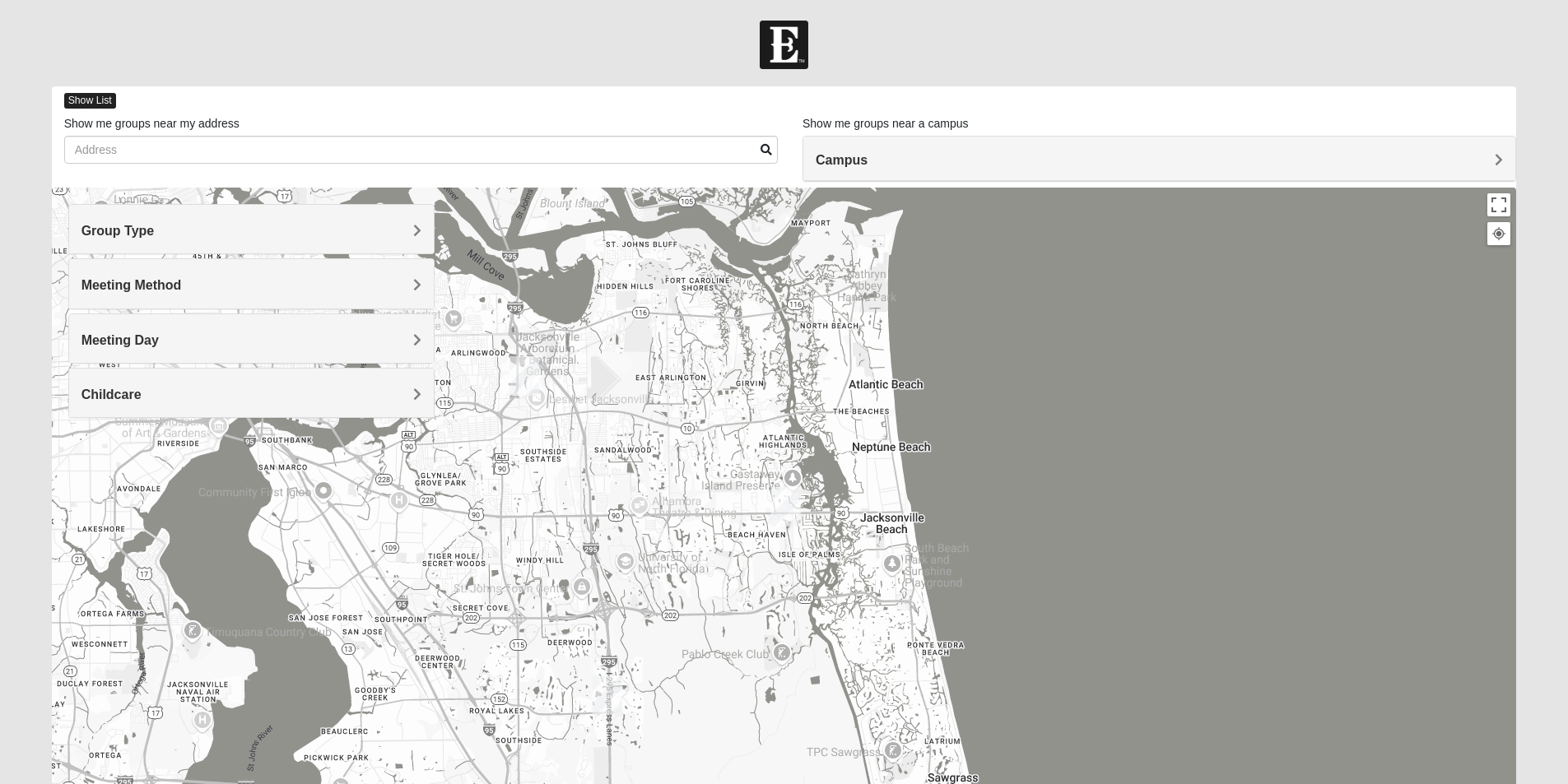
click at [89, 96] on span "Show List" at bounding box center [90, 101] width 52 height 15
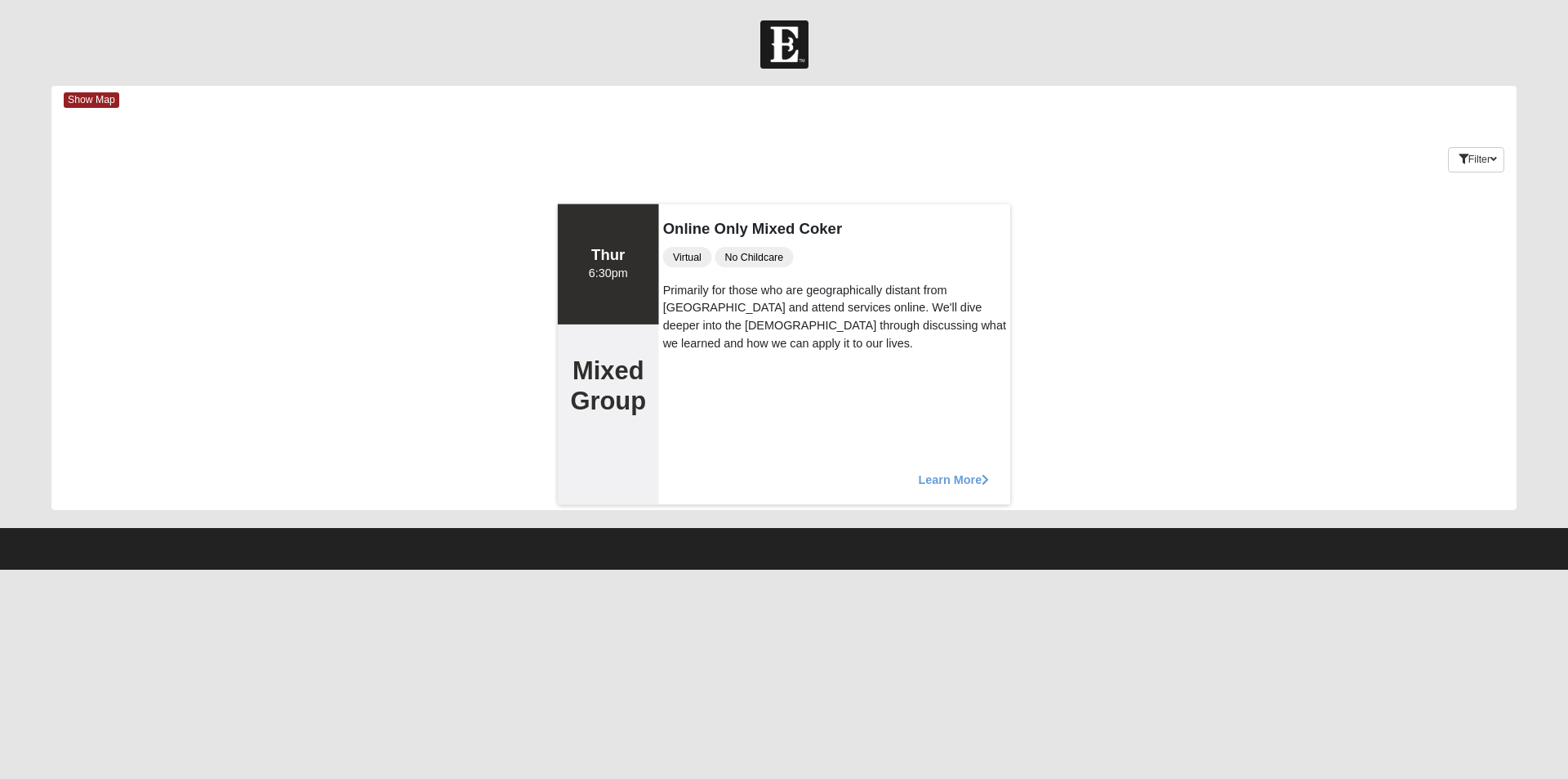
click at [927, 471] on span "Learn More" at bounding box center [953, 471] width 71 height 0
